Goal: Task Accomplishment & Management: Use online tool/utility

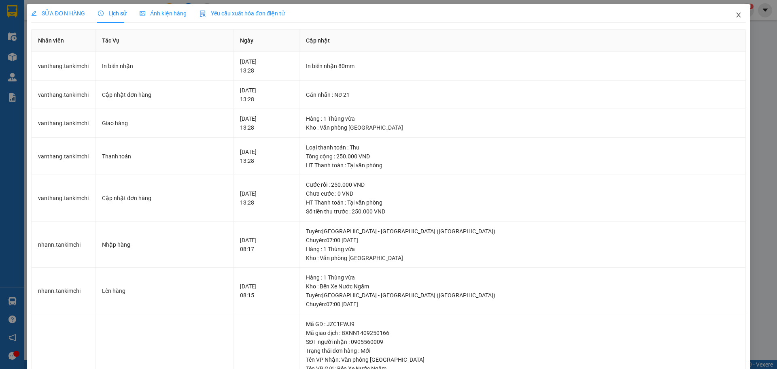
click at [736, 15] on icon "close" at bounding box center [739, 15] width 6 height 6
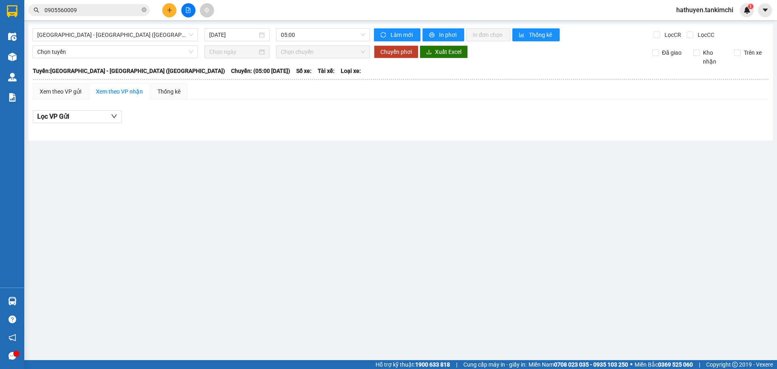
click at [187, 9] on icon "file-add" at bounding box center [188, 10] width 6 height 6
click at [189, 11] on icon "file-add" at bounding box center [188, 10] width 6 height 6
click at [119, 38] on span "[GEOGRAPHIC_DATA] - [GEOGRAPHIC_DATA] ([GEOGRAPHIC_DATA])" at bounding box center [115, 35] width 156 height 12
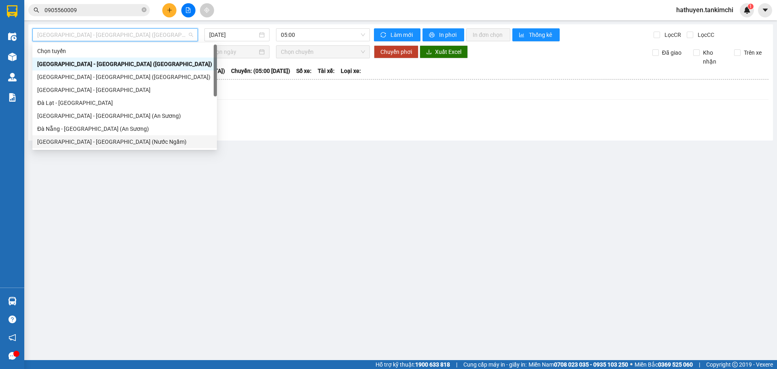
click at [308, 180] on main "[GEOGRAPHIC_DATA] - [GEOGRAPHIC_DATA] ([GEOGRAPHIC_DATA]) [DATE] 05:00 Làm mới …" at bounding box center [388, 180] width 777 height 360
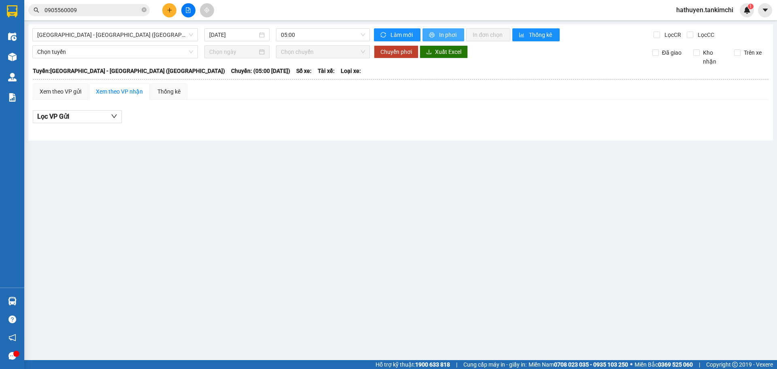
click at [435, 31] on button "In phơi" at bounding box center [444, 34] width 42 height 13
click at [388, 33] on button "Làm mới" at bounding box center [397, 34] width 47 height 13
click at [54, 92] on div "Xem theo VP gửi" at bounding box center [61, 91] width 42 height 9
click at [72, 93] on div "Xem theo VP gửi" at bounding box center [61, 91] width 42 height 9
click at [402, 36] on span "Làm mới" at bounding box center [402, 34] width 23 height 9
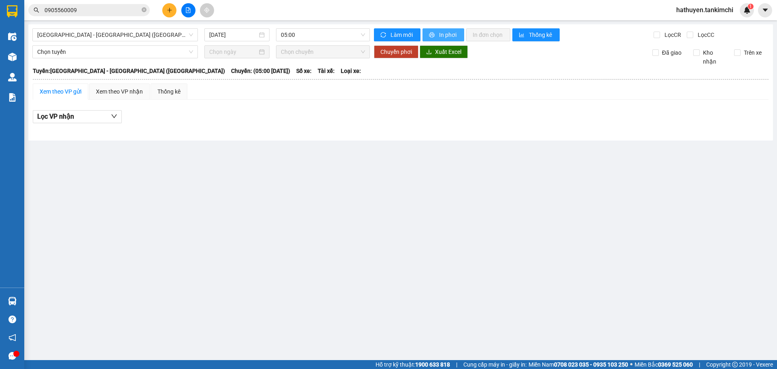
click at [442, 34] on span "In phơi" at bounding box center [448, 34] width 19 height 9
click at [244, 34] on input "[DATE]" at bounding box center [233, 34] width 48 height 9
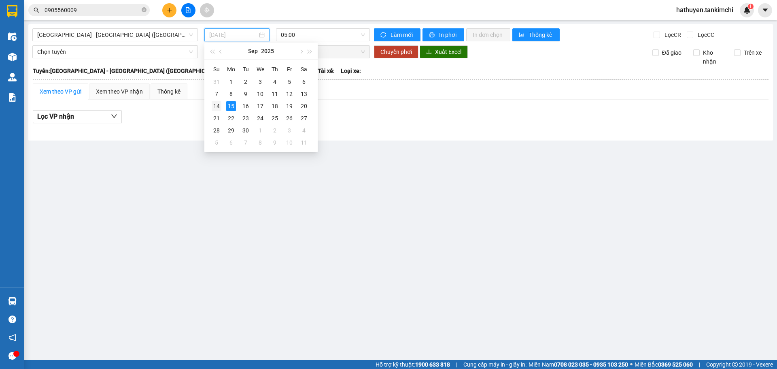
click at [219, 107] on div "14" at bounding box center [217, 106] width 10 height 10
type input "[DATE]"
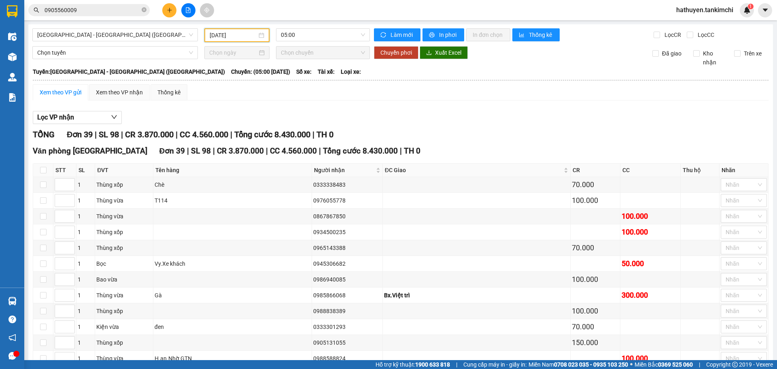
click at [450, 89] on div "Xem theo VP gửi Xem theo VP nhận Thống kê" at bounding box center [401, 92] width 736 height 16
click at [445, 29] on button "In phơi" at bounding box center [444, 34] width 42 height 13
click at [130, 96] on div "Xem theo VP nhận" at bounding box center [119, 92] width 47 height 9
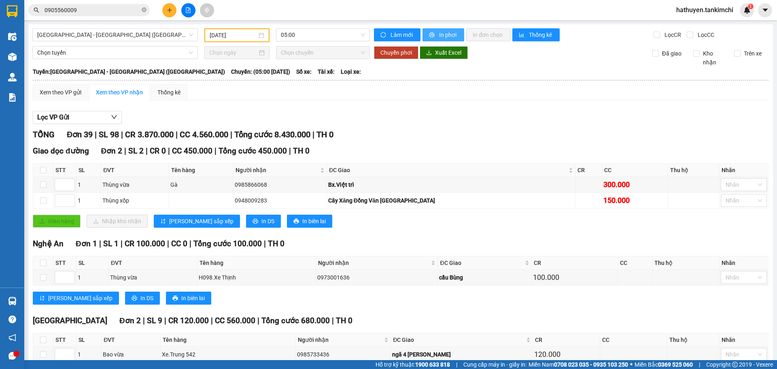
click at [449, 35] on span "In phơi" at bounding box center [448, 34] width 19 height 9
